Goal: Information Seeking & Learning: Learn about a topic

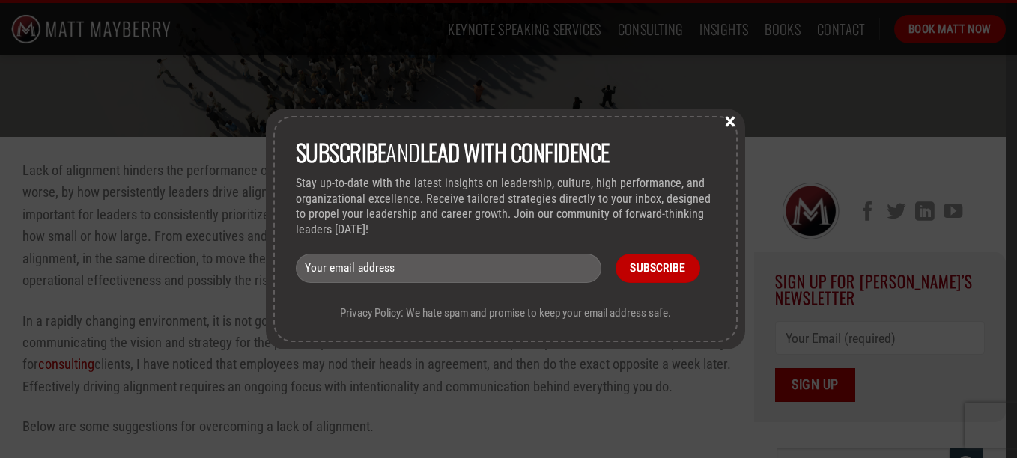
click at [735, 119] on button "×" at bounding box center [730, 120] width 22 height 13
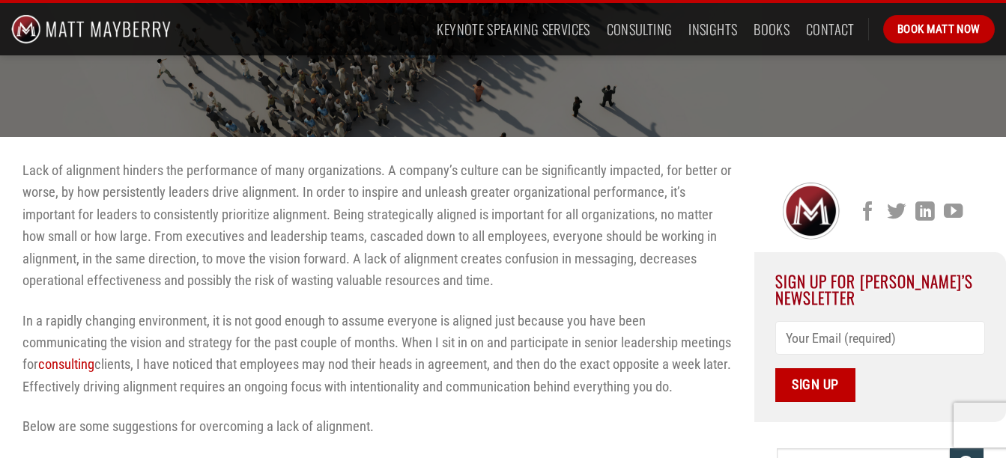
click at [496, 278] on p "Lack of alignment hinders the performance of many organizations. A company’s cu…" at bounding box center [376, 226] width 709 height 133
click at [355, 262] on p "Lack of alignment hinders the performance of many organizations. A company’s cu…" at bounding box center [376, 226] width 709 height 133
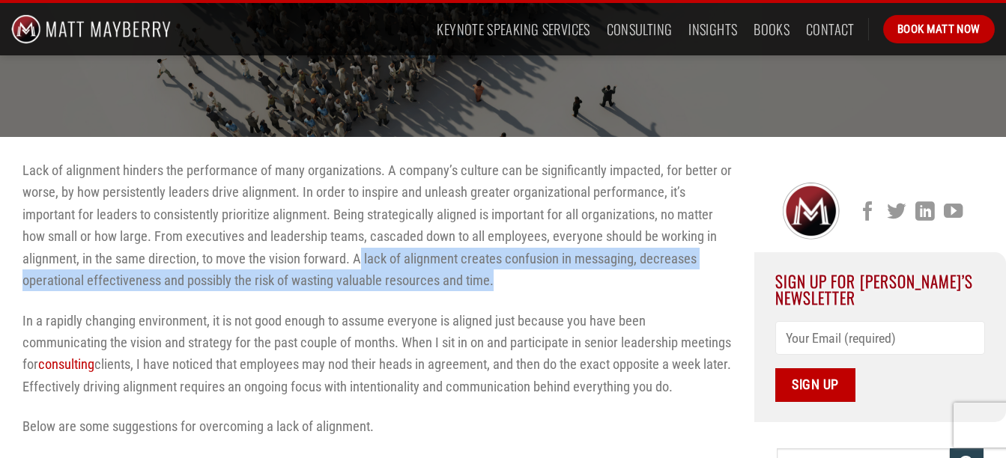
drag, startPoint x: 363, startPoint y: 255, endPoint x: 626, endPoint y: 277, distance: 264.6
click at [626, 277] on p "Lack of alignment hinders the performance of many organizations. A company’s cu…" at bounding box center [376, 226] width 709 height 133
copy p "lack of alignment creates confusion in messaging, decreases operational effecti…"
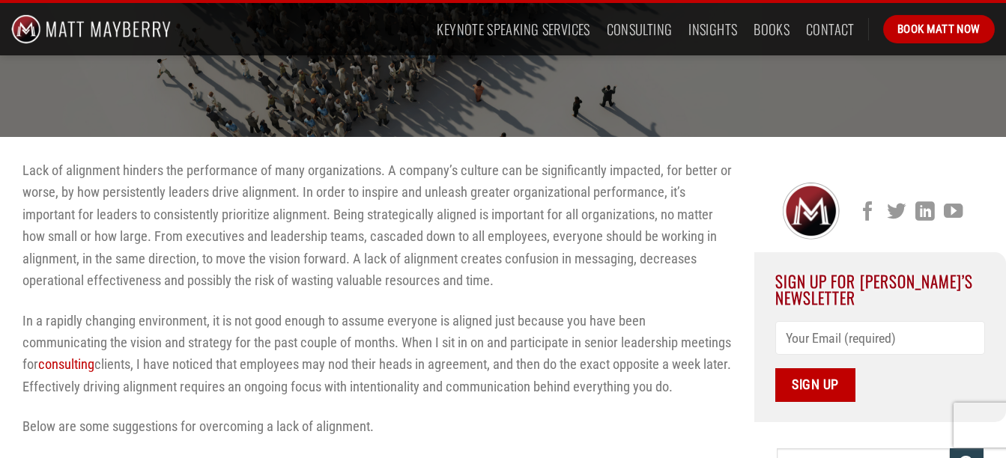
click at [168, 239] on p "Lack of alignment hinders the performance of many organizations. A company’s cu…" at bounding box center [376, 226] width 709 height 133
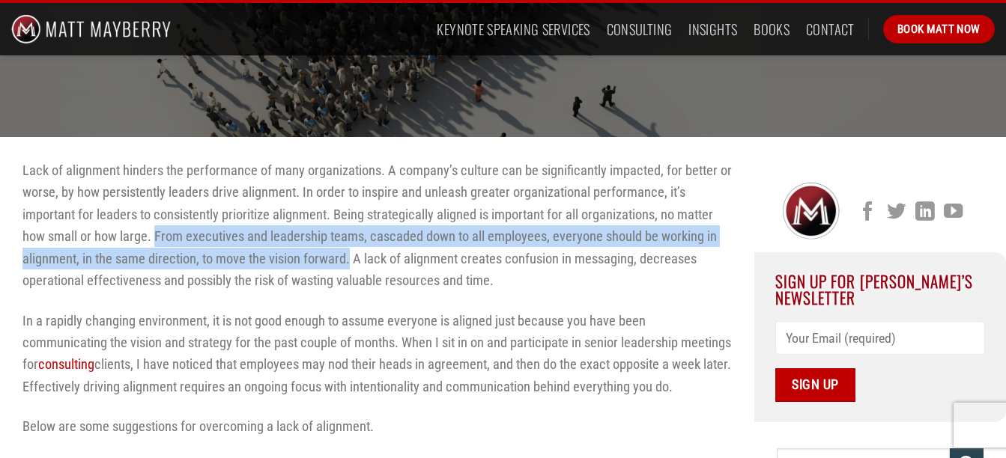
drag, startPoint x: 157, startPoint y: 237, endPoint x: 351, endPoint y: 264, distance: 196.5
click at [351, 264] on p "Lack of alignment hinders the performance of many organizations. A company’s cu…" at bounding box center [376, 226] width 709 height 133
copy p "From executives and leadership teams, cascaded down to all employees, everyone …"
